Goal: Task Accomplishment & Management: Use online tool/utility

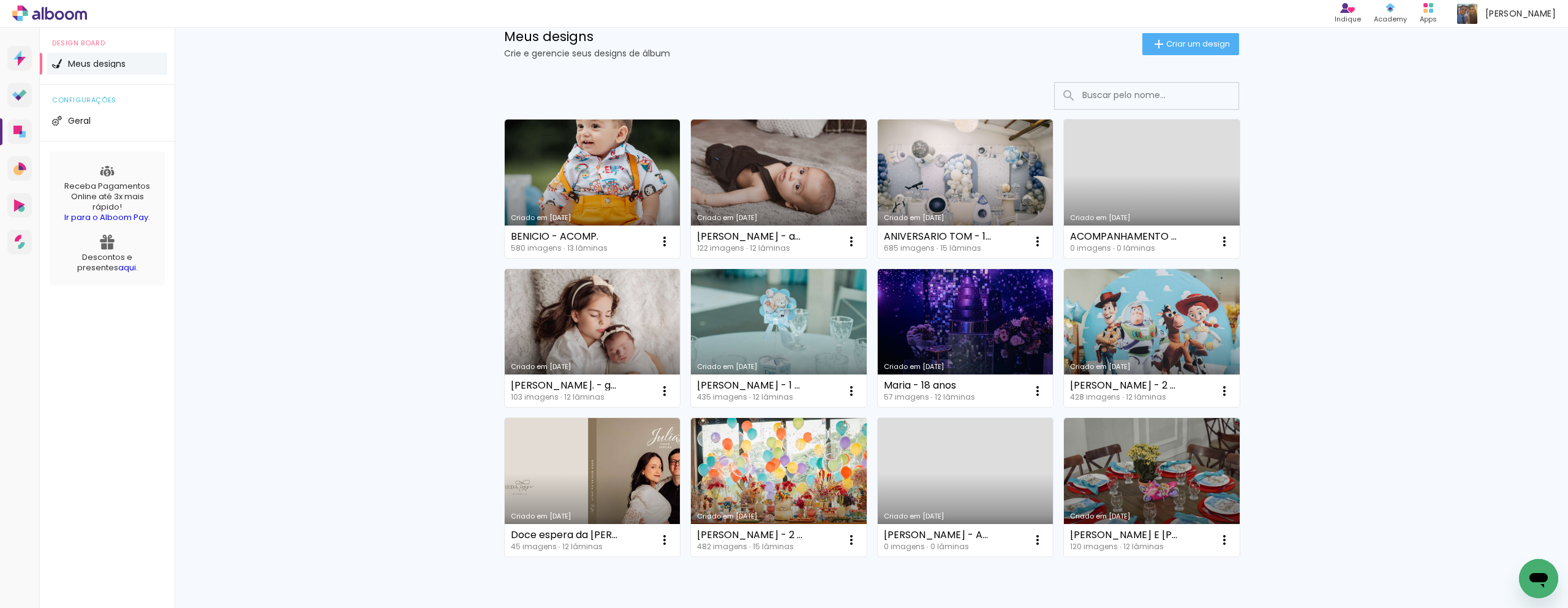
scroll to position [36, 0]
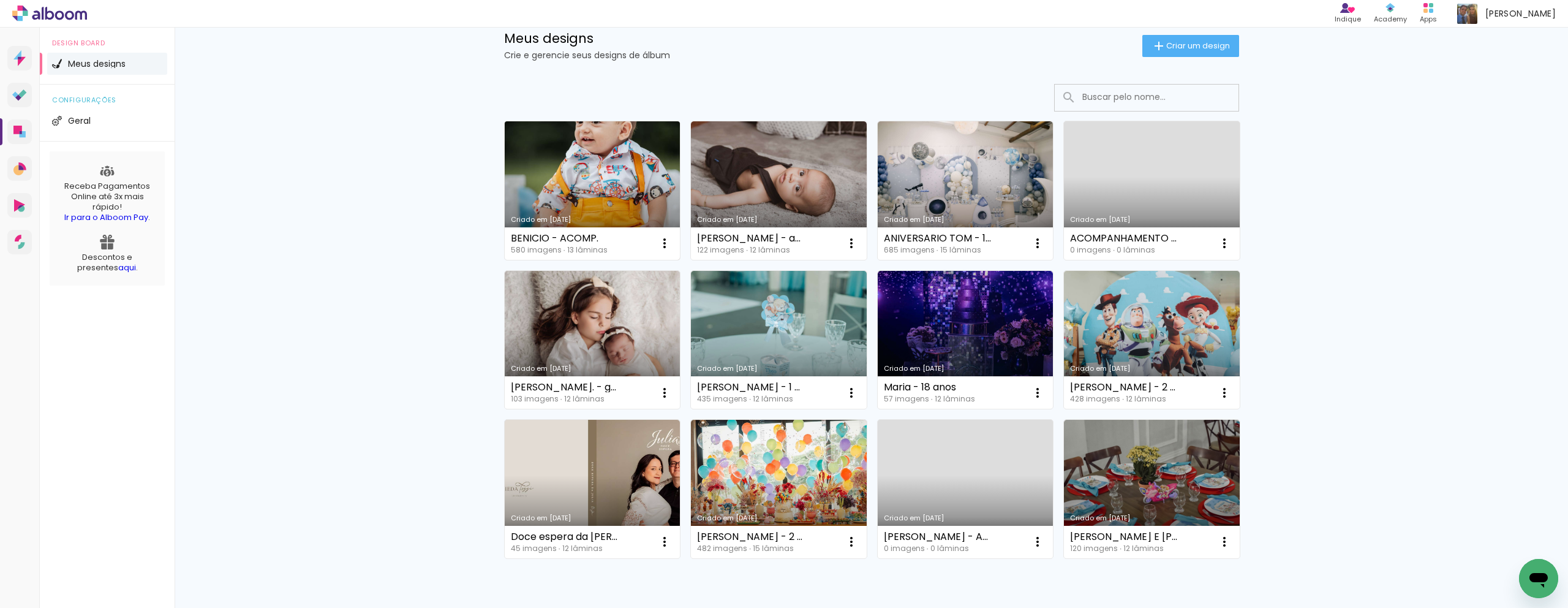
click at [594, 204] on link "Criado em [DATE]" at bounding box center [593, 190] width 176 height 138
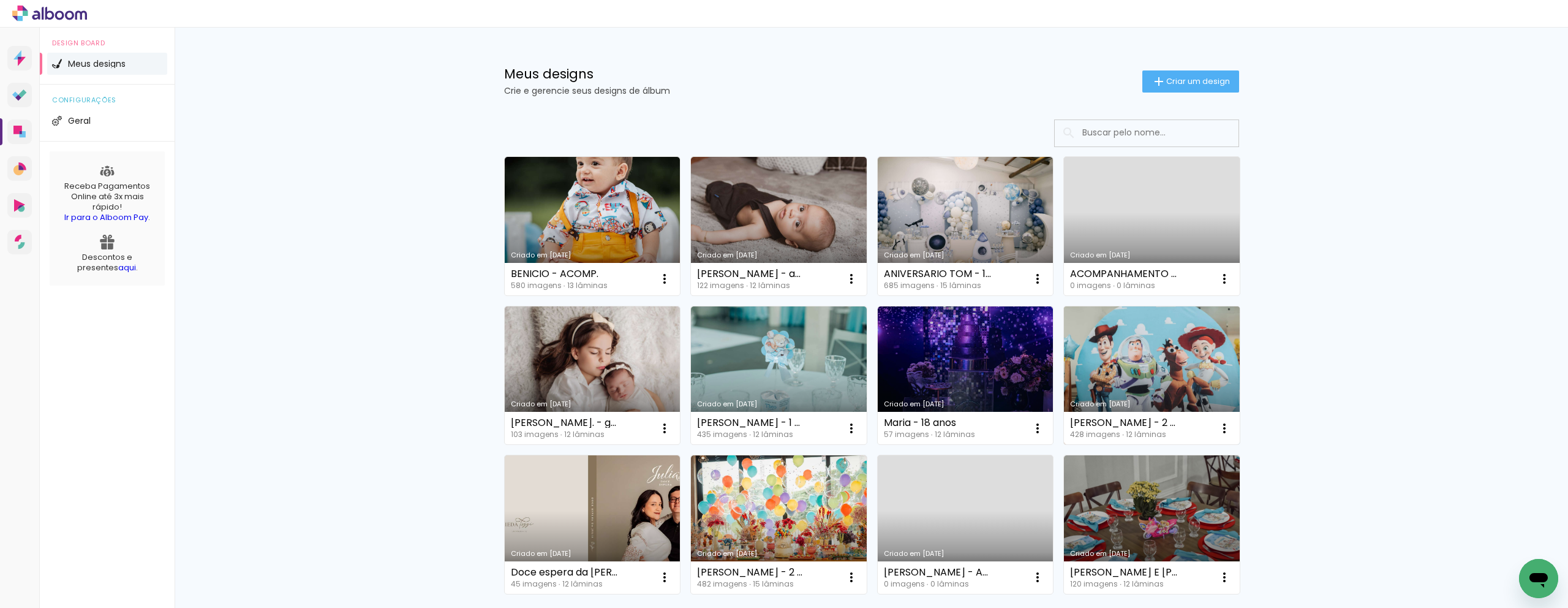
click at [1153, 351] on link "Criado em [DATE]" at bounding box center [1152, 376] width 176 height 138
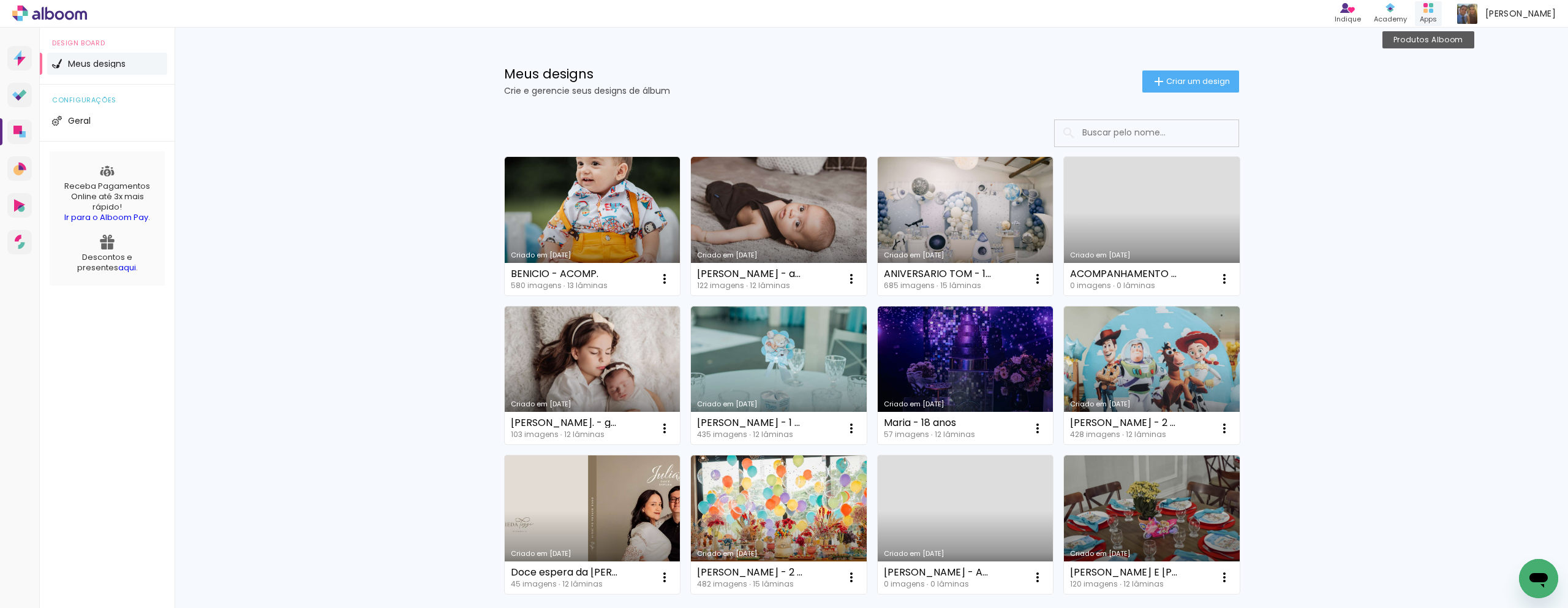
click at [1419, 15] on div "Produtos Alboom Apps" at bounding box center [1428, 13] width 33 height 27
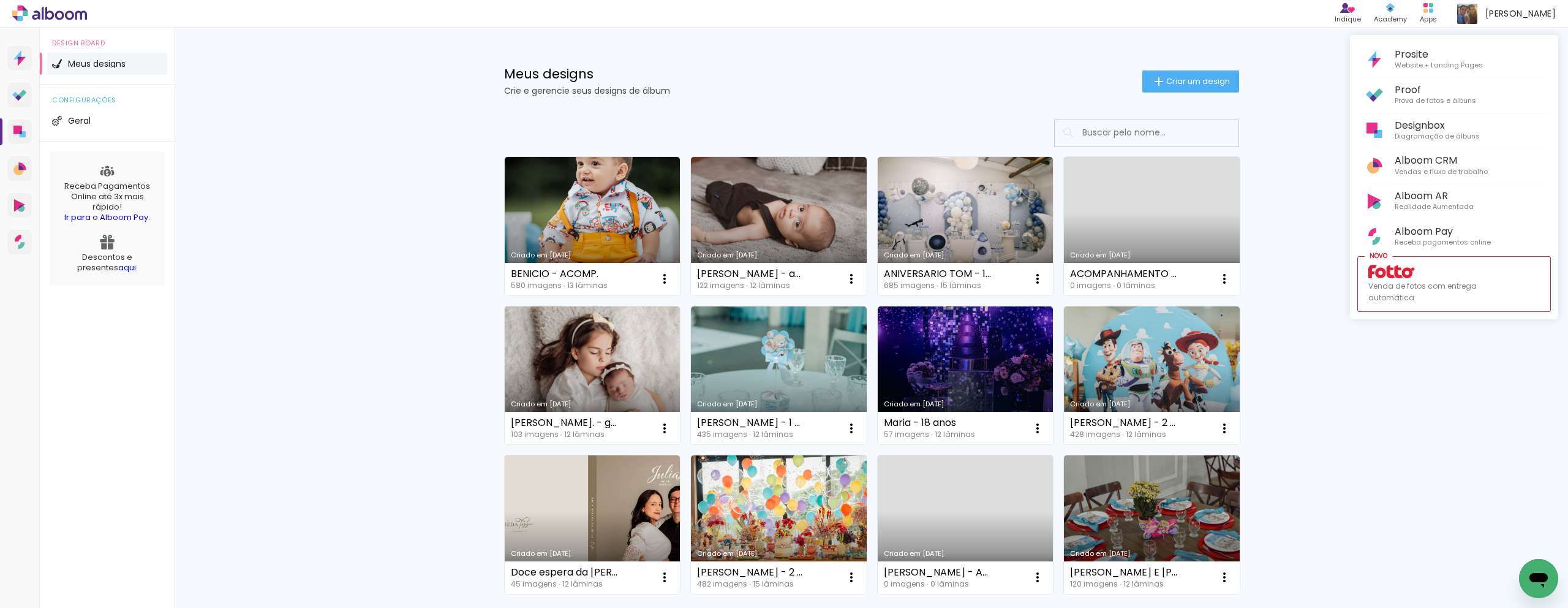
click at [1439, 12] on div at bounding box center [784, 304] width 1568 height 608
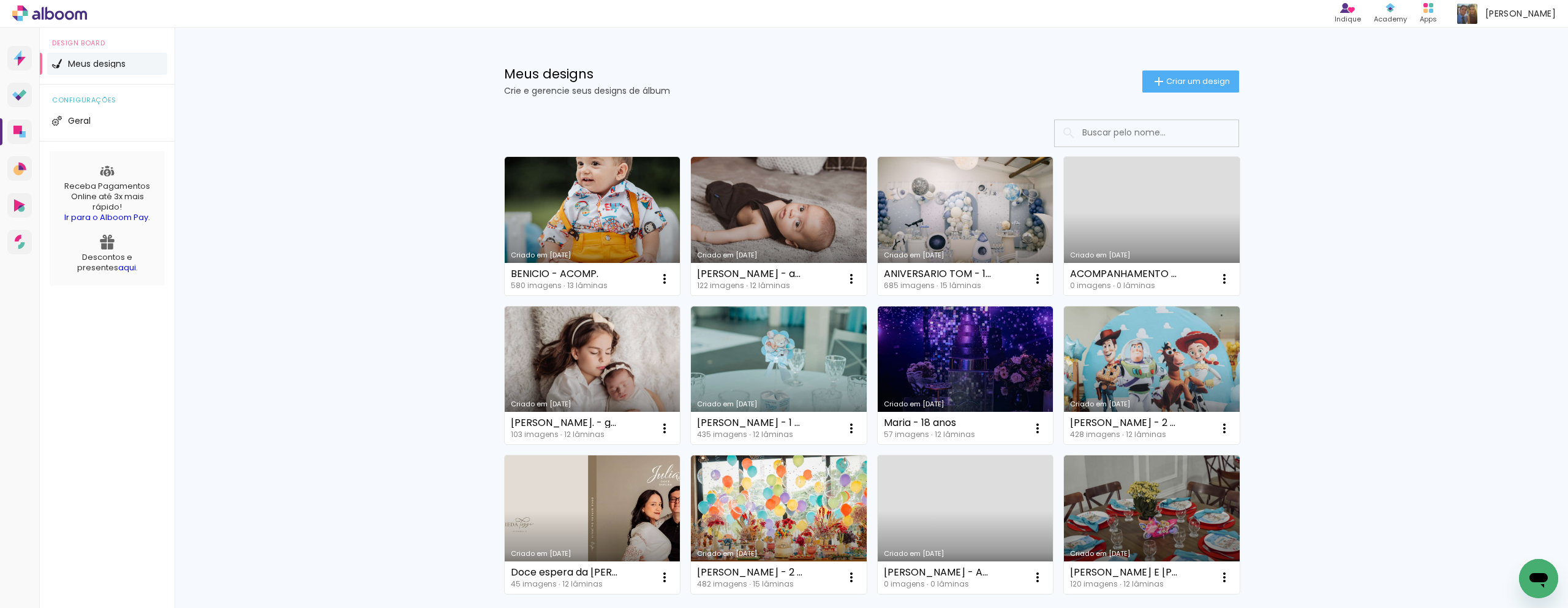
click at [1439, 12] on div "Produtos Alboom Apps" at bounding box center [1428, 14] width 27 height 25
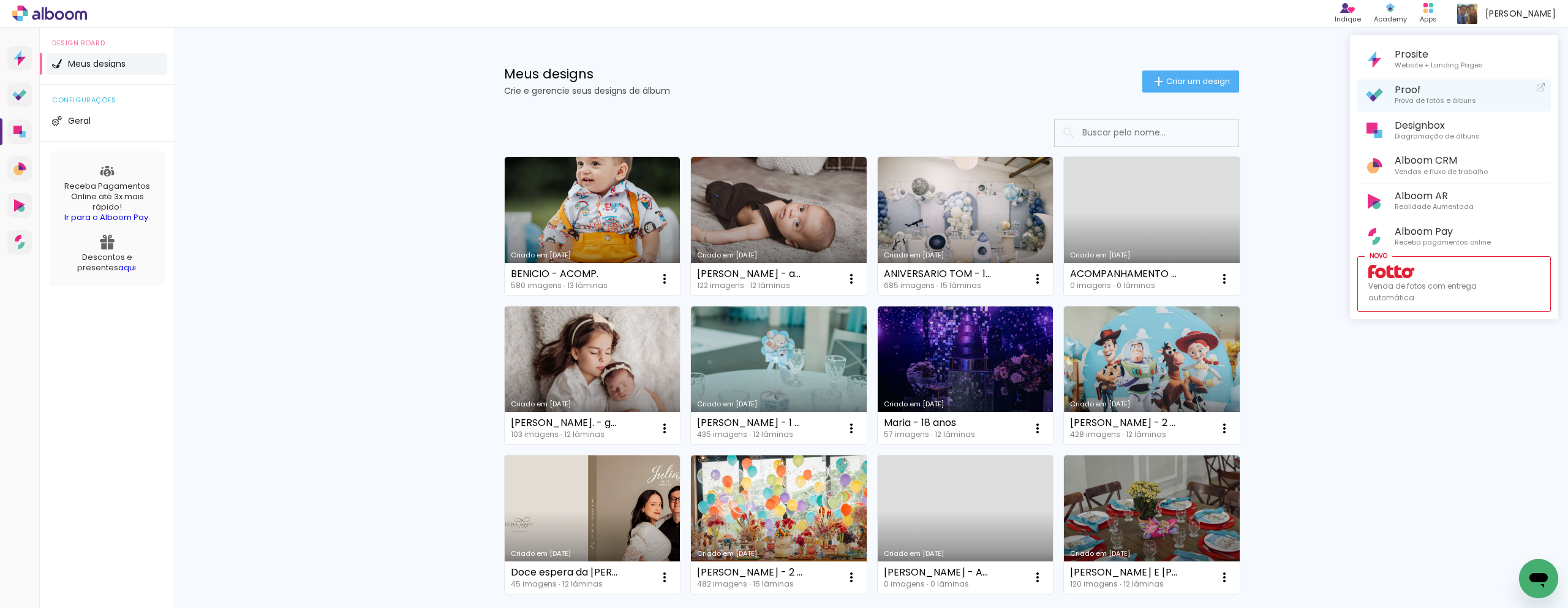
click at [1419, 89] on span "Proof" at bounding box center [1435, 89] width 82 height 12
